Goal: Obtain resource: Download file/media

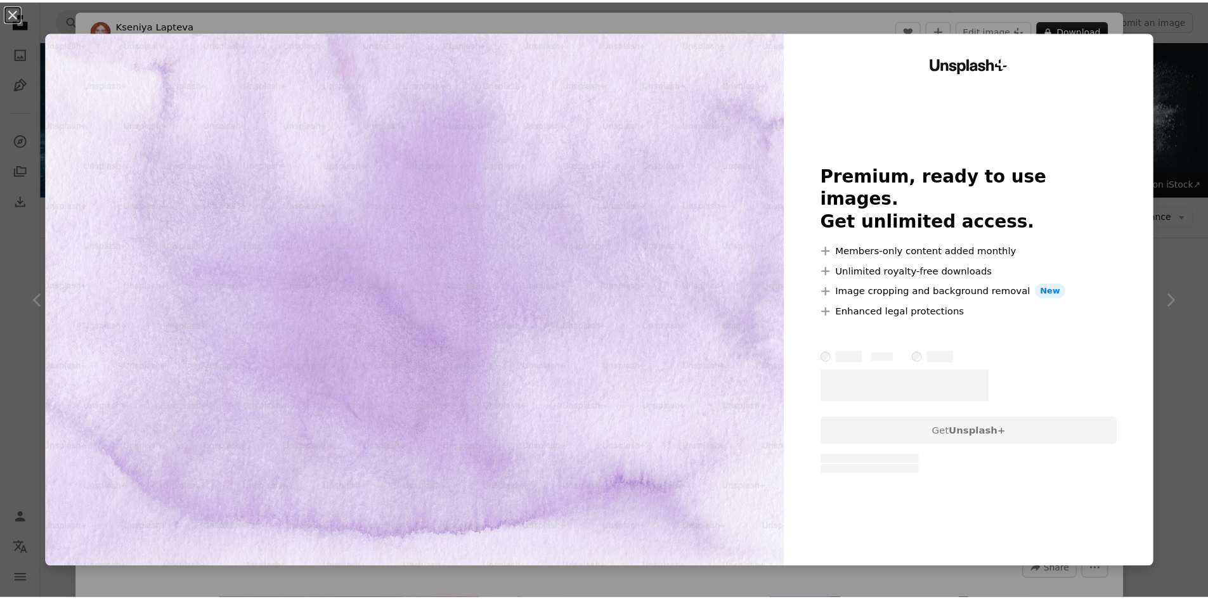
scroll to position [6710, 0]
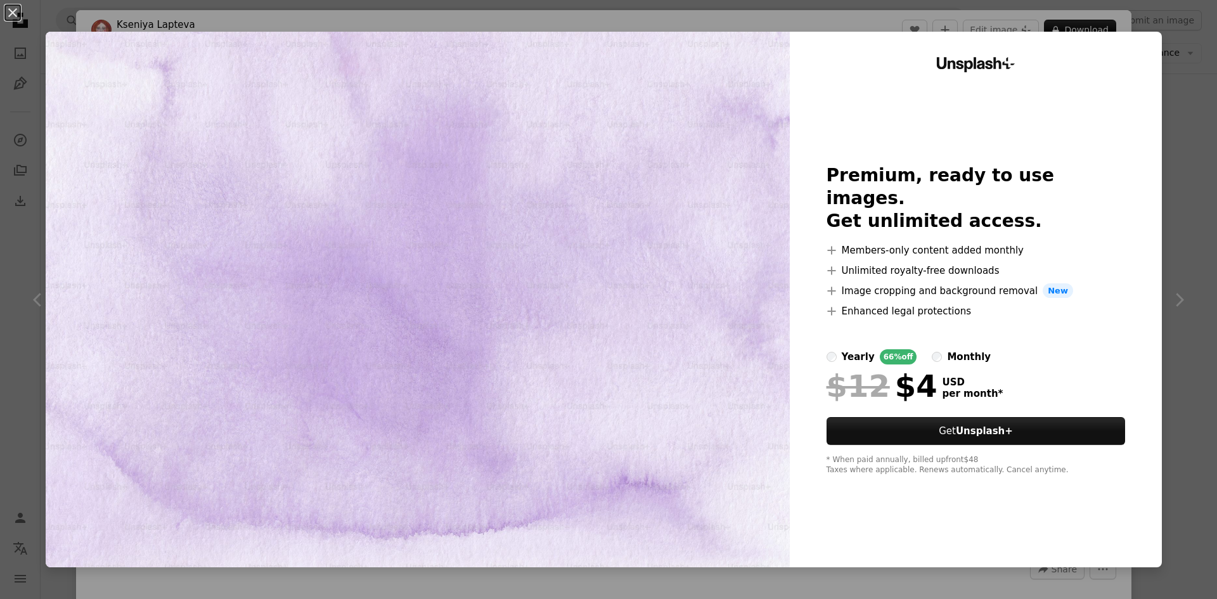
click at [1170, 88] on div "An X shape Unsplash+ Premium, ready to use images. Get unlimited access. A plus…" at bounding box center [608, 299] width 1217 height 599
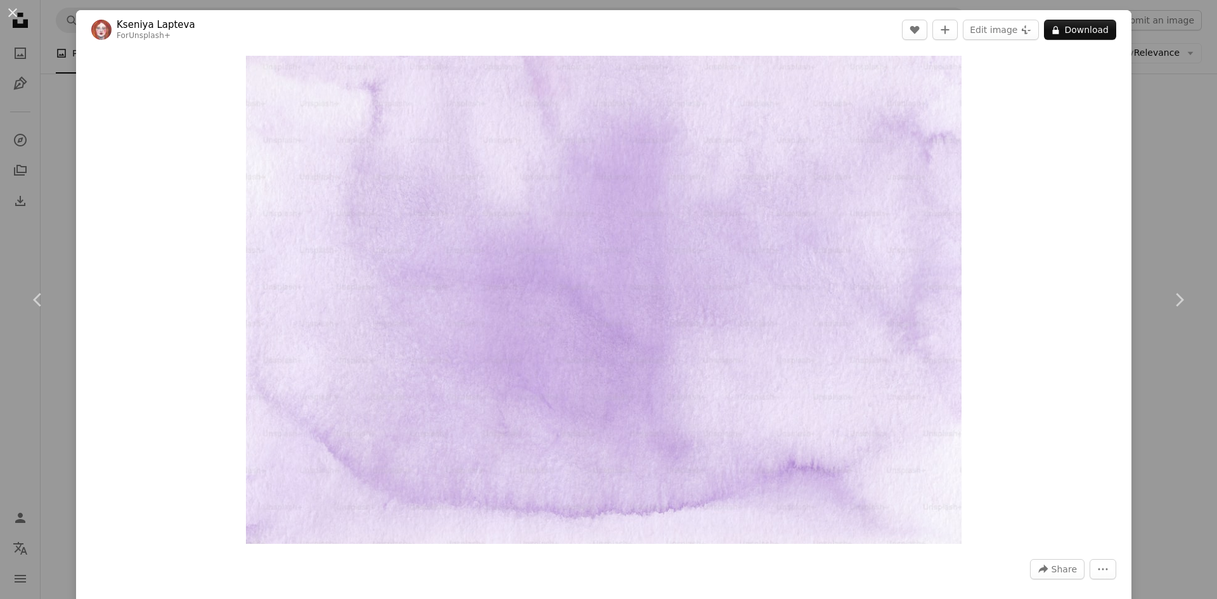
click at [1166, 114] on div "An X shape Chevron left Chevron right [PERSON_NAME] For Unsplash+ A heart A plu…" at bounding box center [608, 299] width 1217 height 599
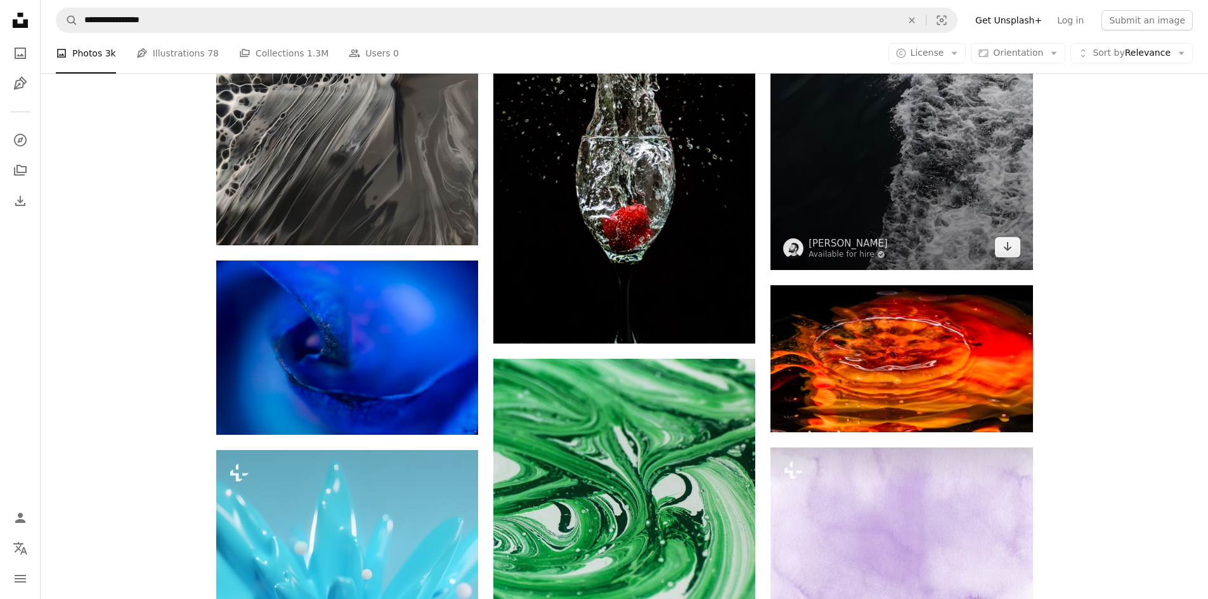
scroll to position [6329, 0]
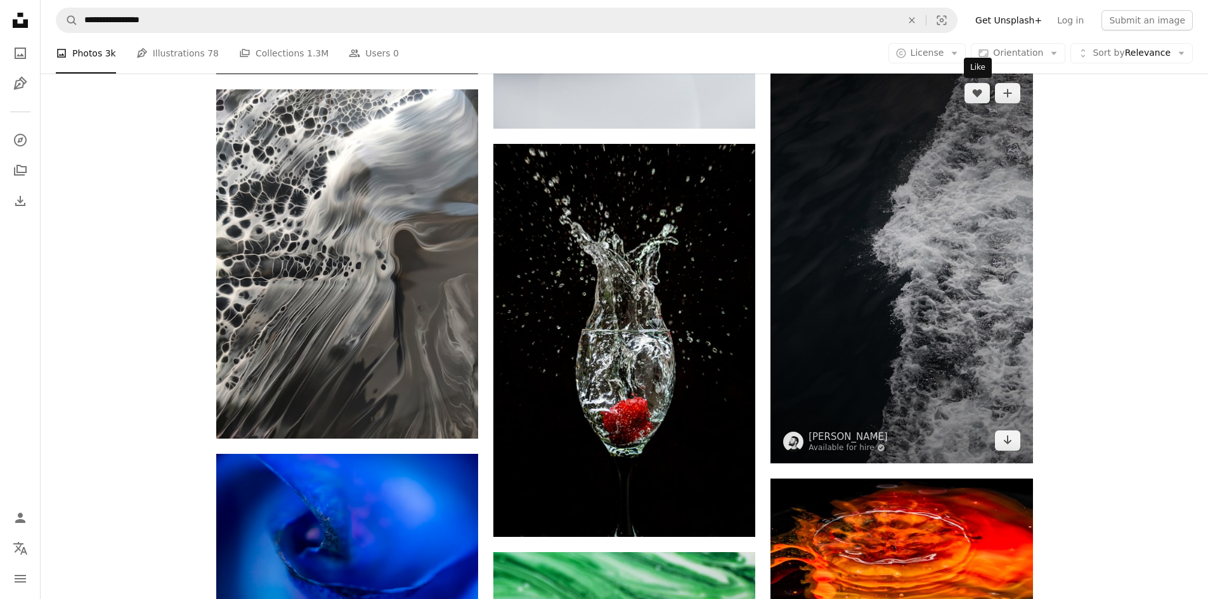
click at [964, 63] on div "Like" at bounding box center [978, 68] width 28 height 20
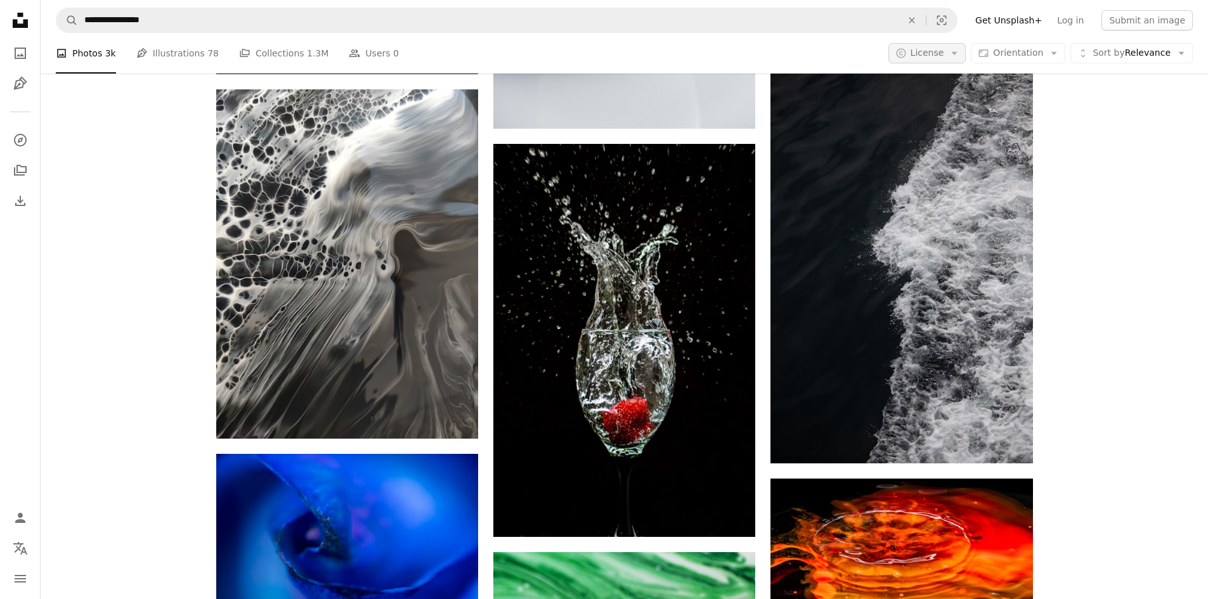
click at [957, 59] on button "A copyright icon © License Arrow down" at bounding box center [927, 53] width 78 height 20
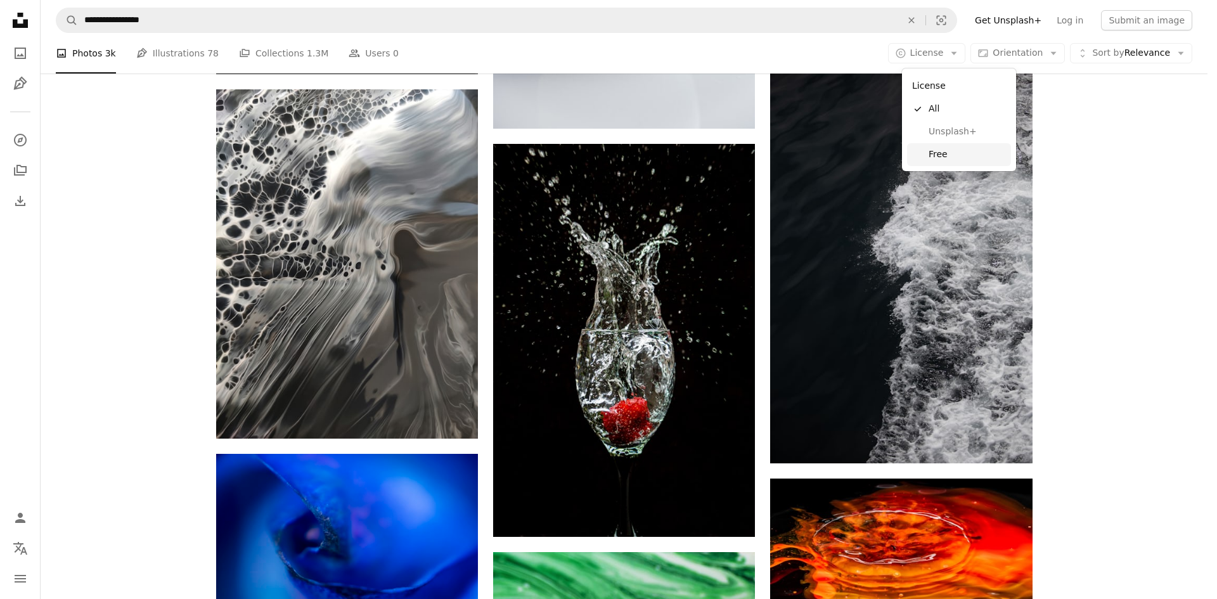
click at [976, 155] on span "Free" at bounding box center [967, 154] width 77 height 13
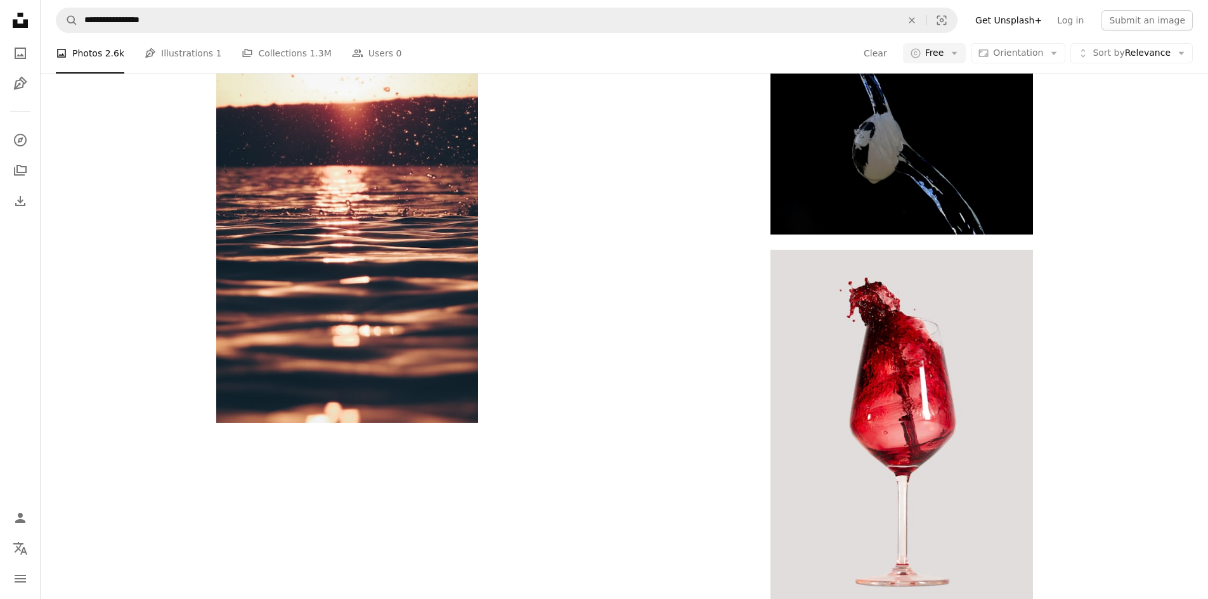
scroll to position [3234, 0]
drag, startPoint x: 1067, startPoint y: 284, endPoint x: 1072, endPoint y: 202, distance: 82.5
drag, startPoint x: 1072, startPoint y: 202, endPoint x: 1105, endPoint y: 153, distance: 58.7
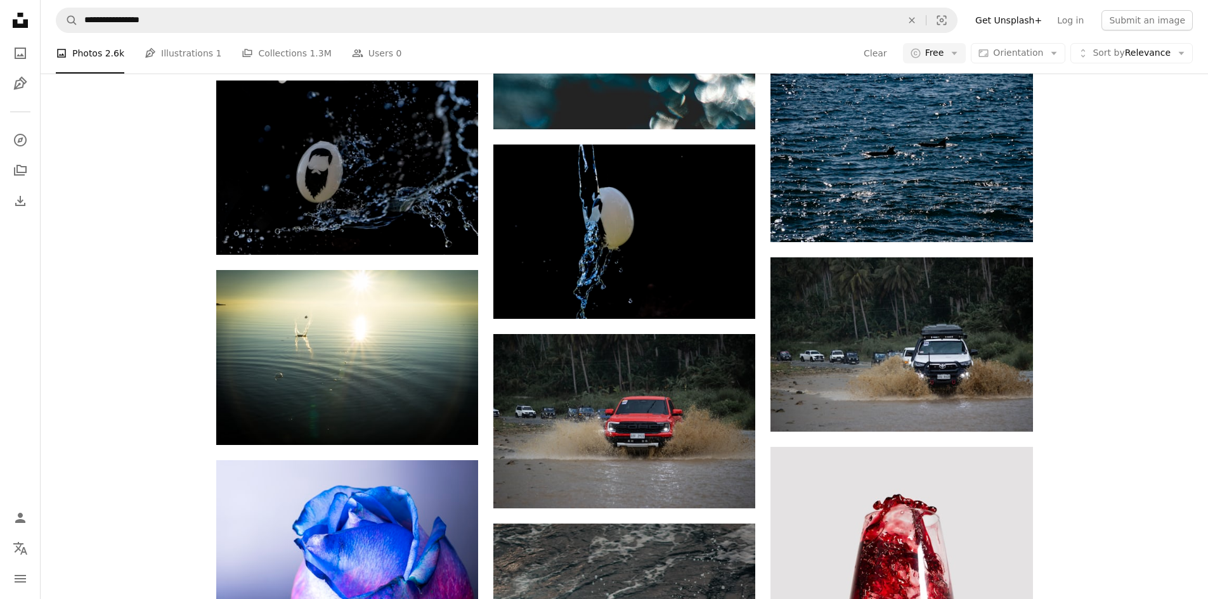
scroll to position [10335, 0]
click at [1124, 178] on div "A heart A plus sign [PERSON_NAME] Arrow pointing down A heart A plus sign engin…" at bounding box center [624, 214] width 1167 height 12414
